Goal: Task Accomplishment & Management: Manage account settings

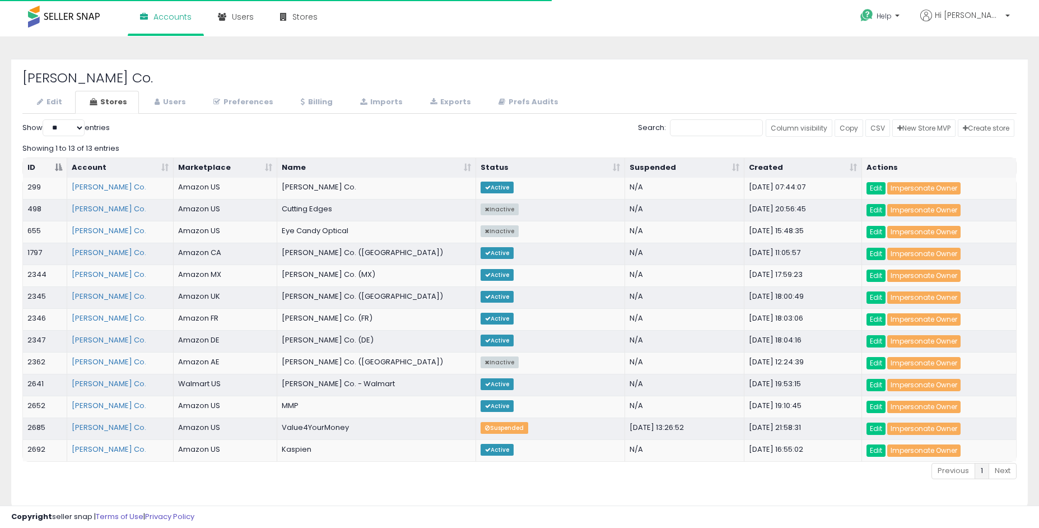
select select "**"
click at [879, 338] on link "Edit" at bounding box center [876, 341] width 19 height 12
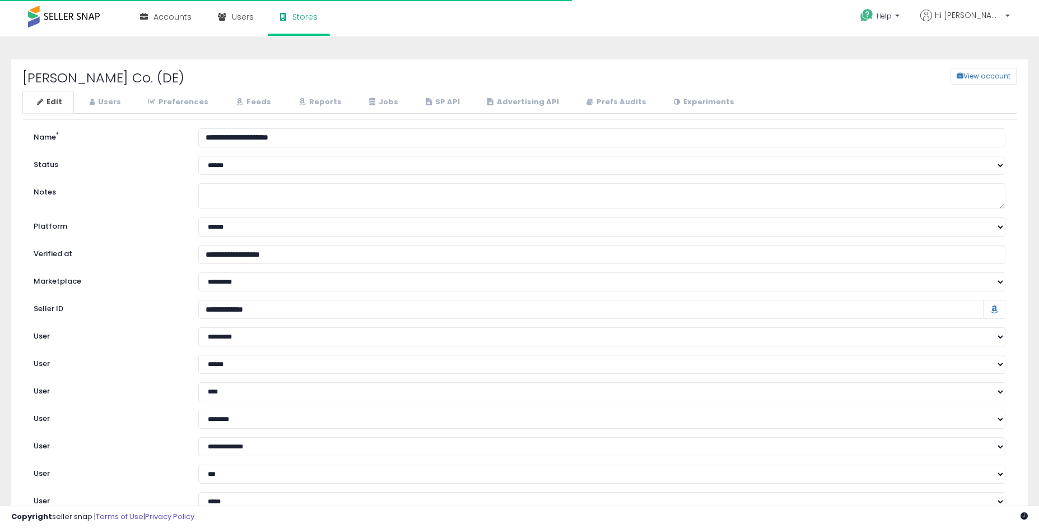
click at [164, 105] on link "Preferences" at bounding box center [177, 102] width 86 height 23
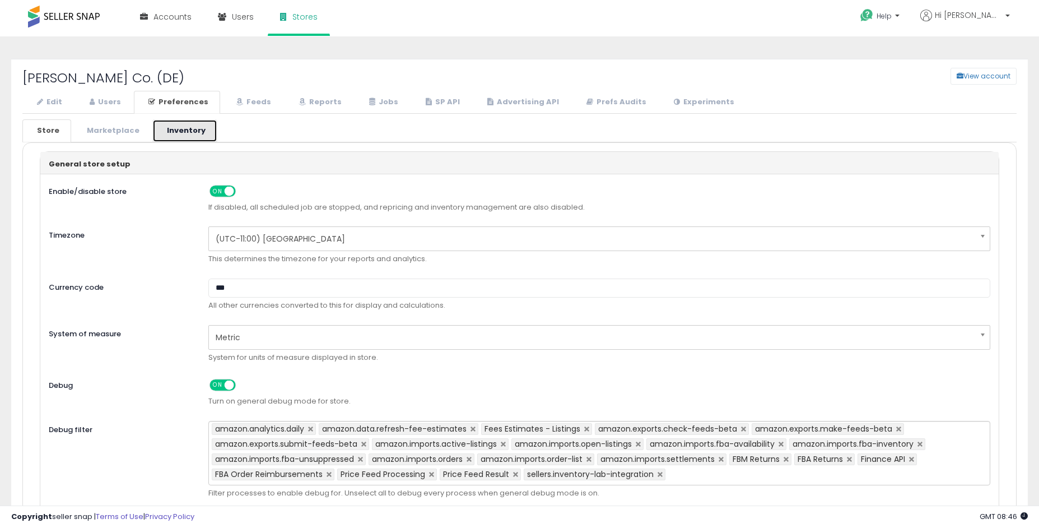
click at [169, 133] on link "Inventory" at bounding box center [184, 130] width 65 height 23
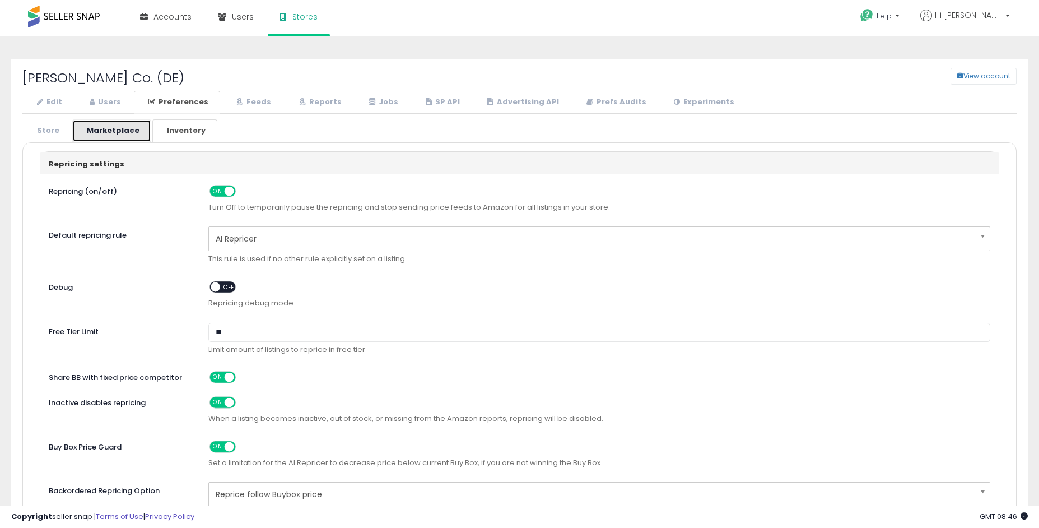
click at [106, 133] on link "Marketplace" at bounding box center [111, 130] width 79 height 23
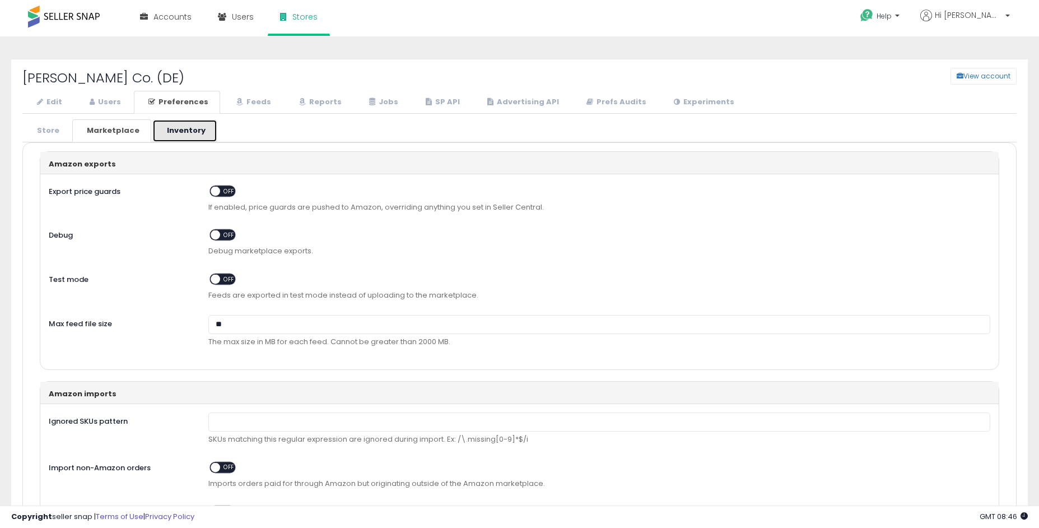
click at [161, 133] on link "Inventory" at bounding box center [184, 130] width 65 height 23
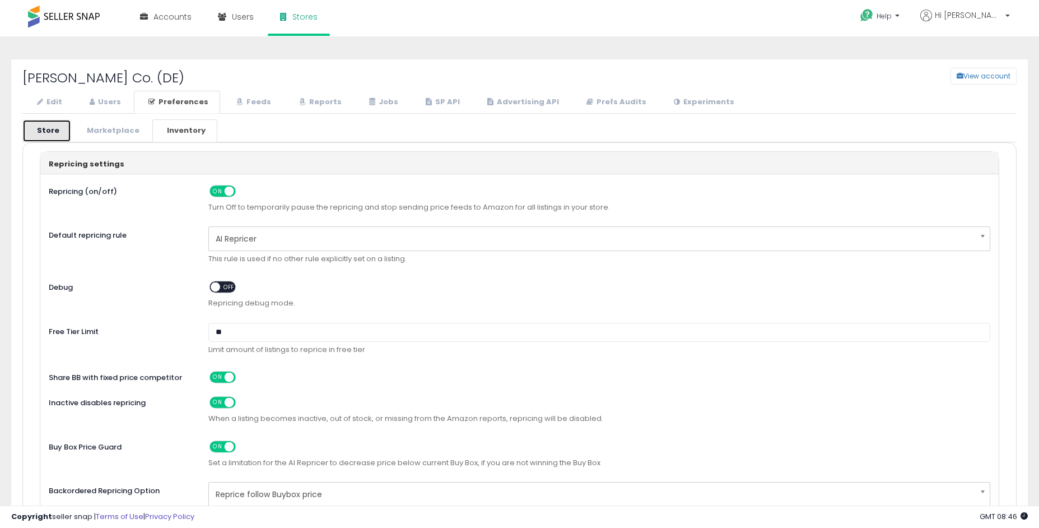
click at [57, 131] on link "Store" at bounding box center [46, 130] width 49 height 23
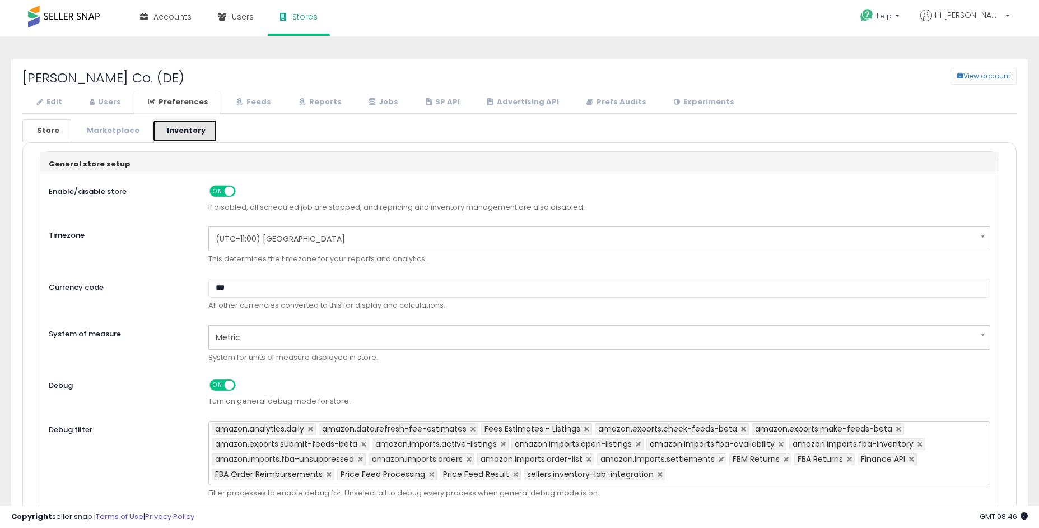
click at [180, 134] on link "Inventory" at bounding box center [184, 130] width 65 height 23
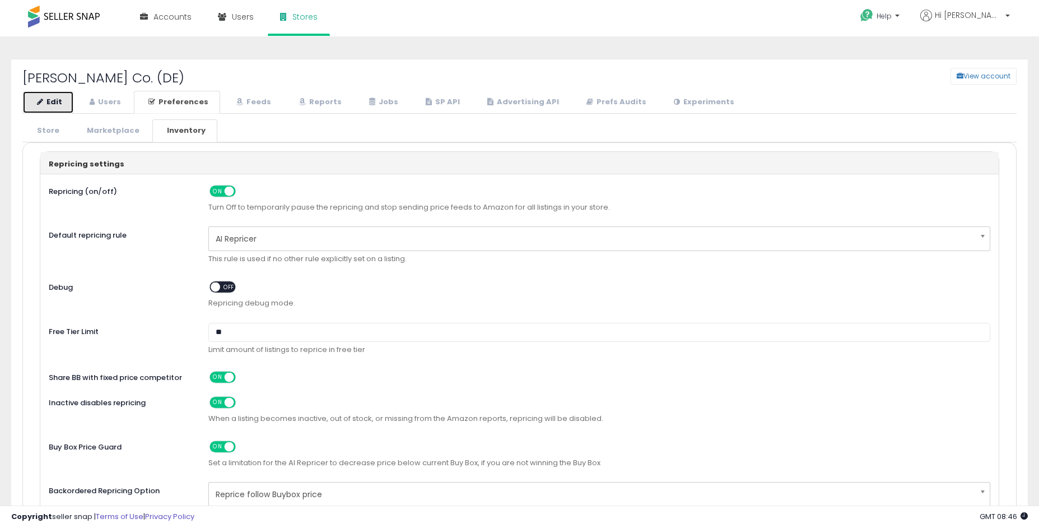
click at [67, 104] on link "Edit" at bounding box center [48, 102] width 52 height 23
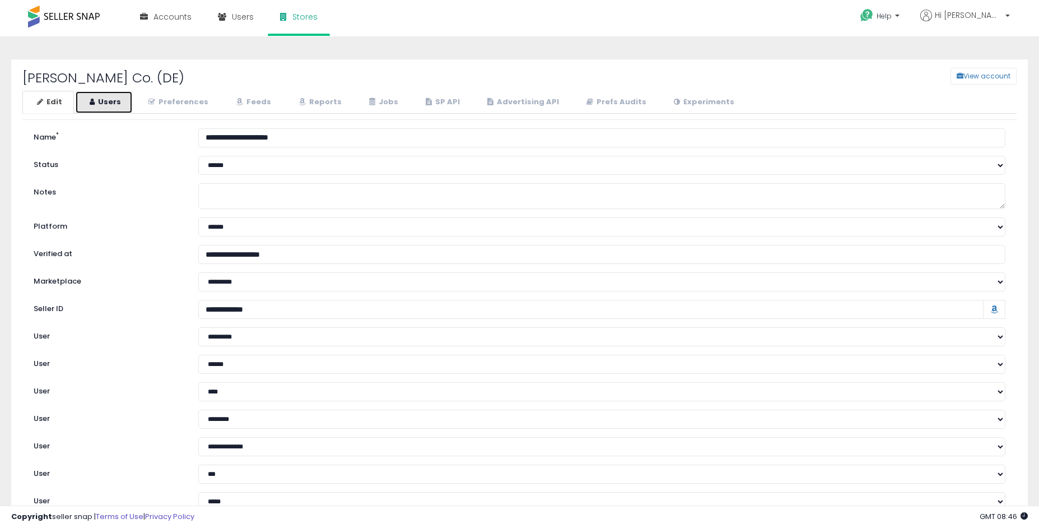
click at [115, 104] on link "Users" at bounding box center [104, 102] width 58 height 23
